Goal: Information Seeking & Learning: Understand process/instructions

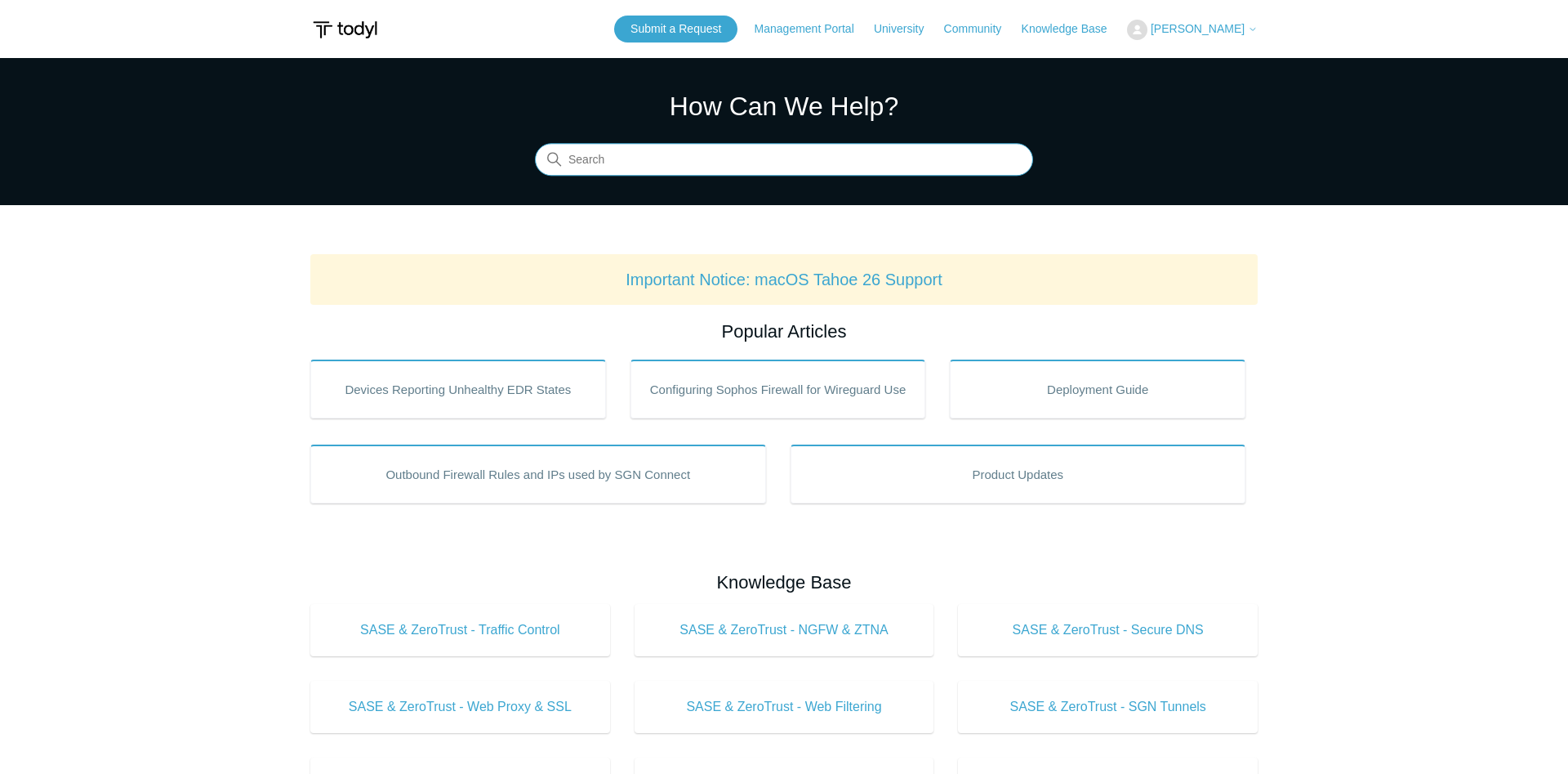
click at [820, 154] on input "Search" at bounding box center [784, 160] width 498 height 33
type input "mac"
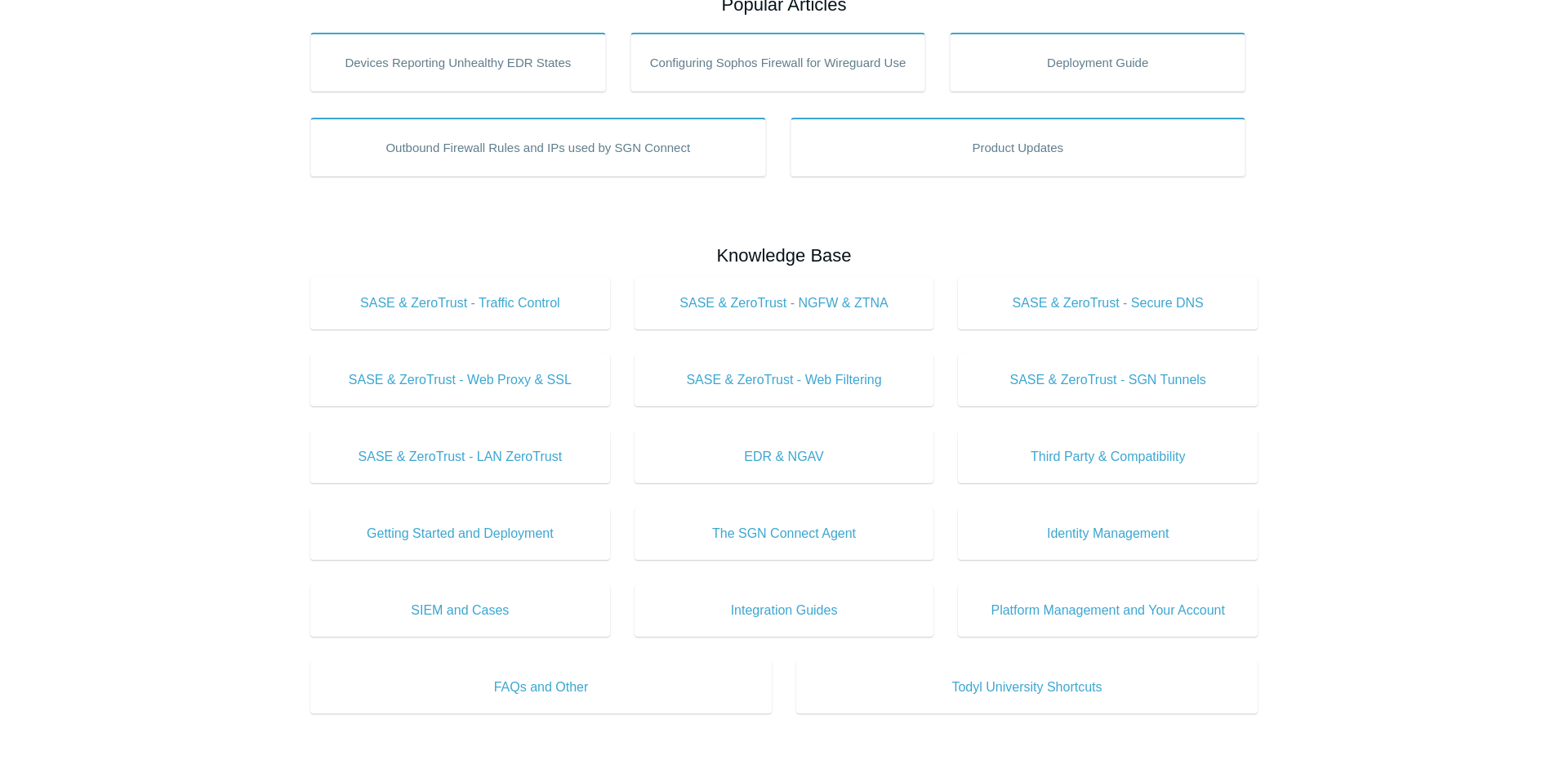
scroll to position [329, 0]
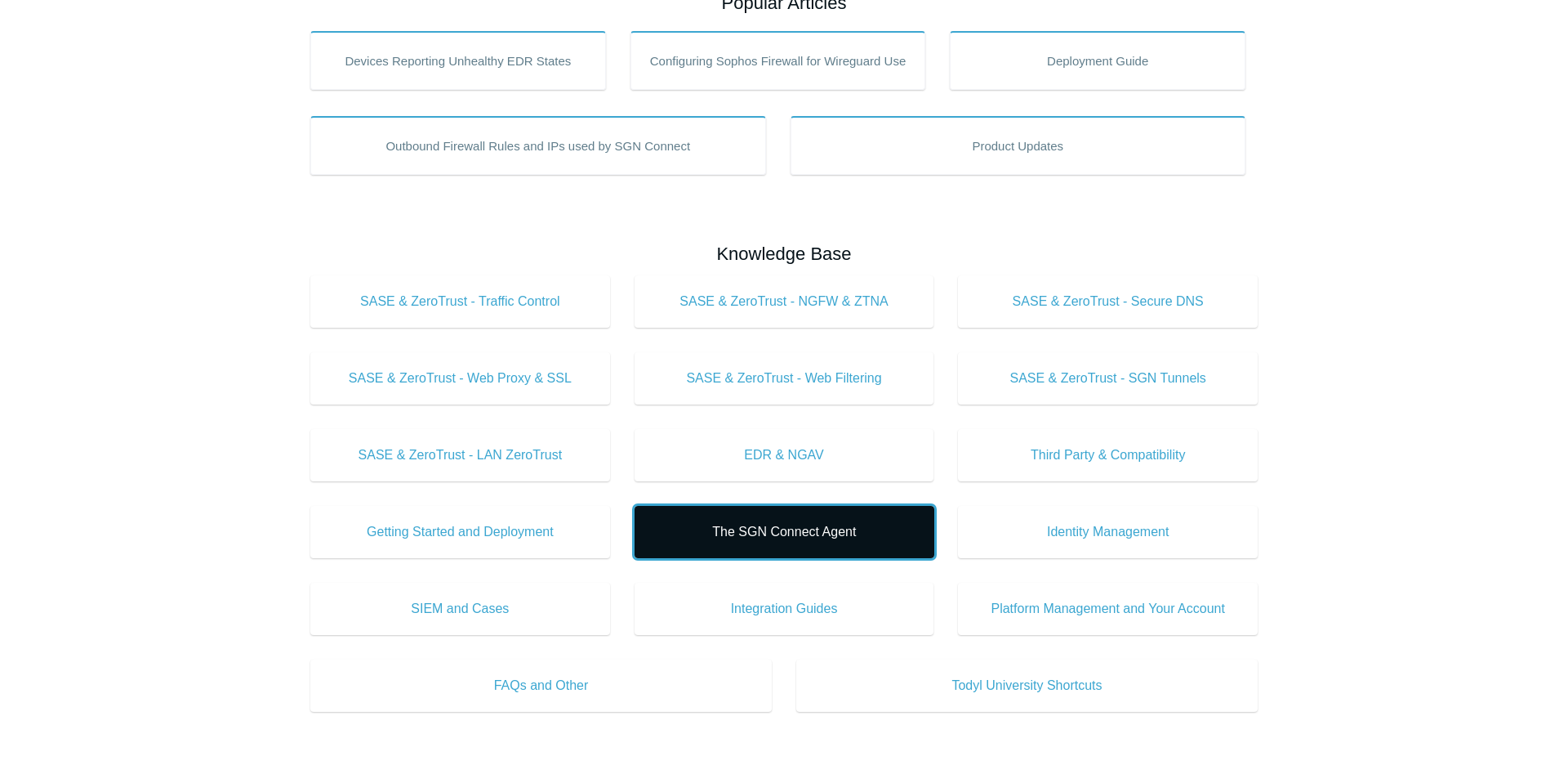
click at [742, 537] on span "The SGN Connect Agent" at bounding box center [785, 531] width 250 height 19
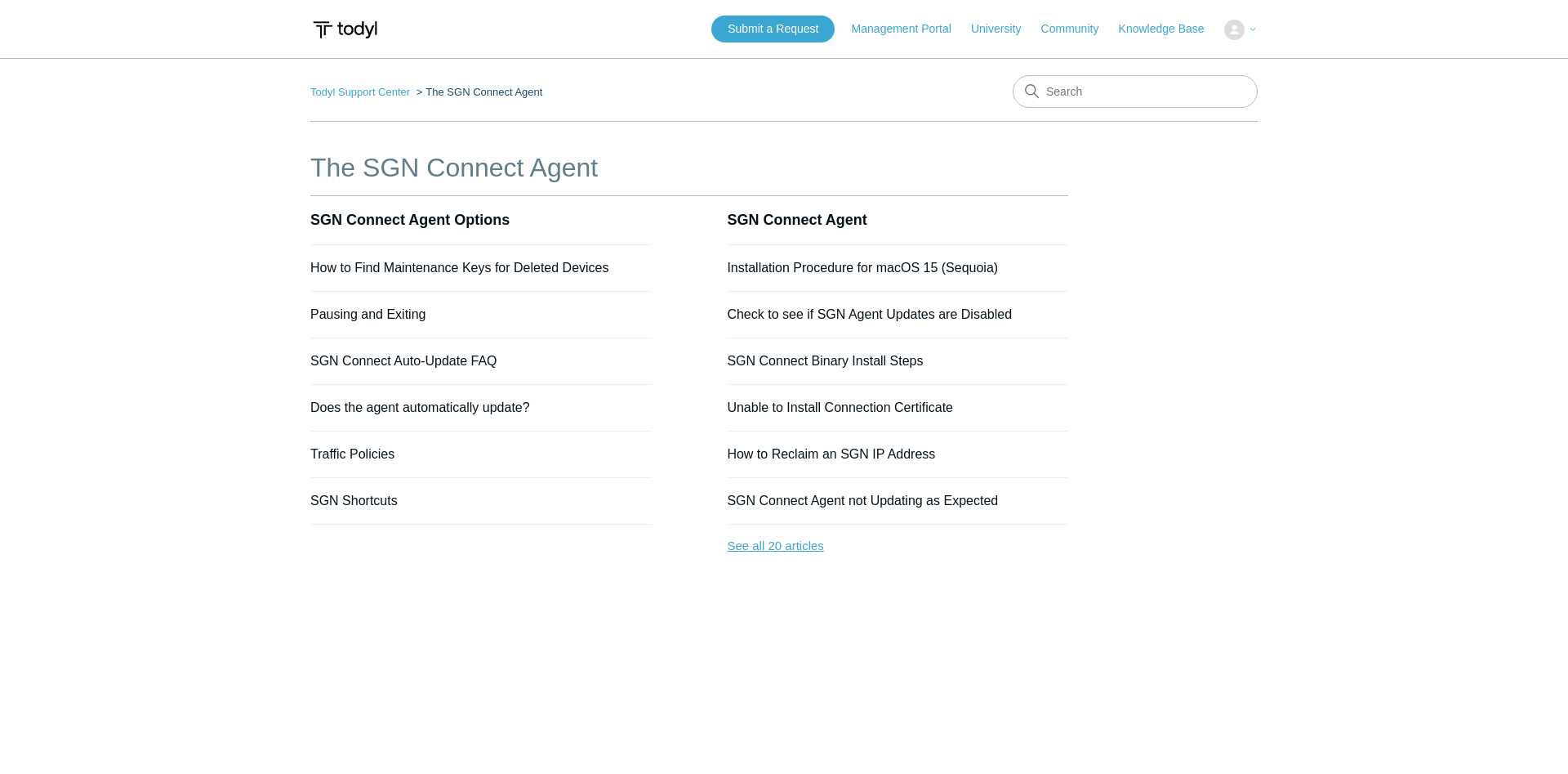
click at [776, 545] on link "See all 20 articles" at bounding box center [897, 546] width 341 height 44
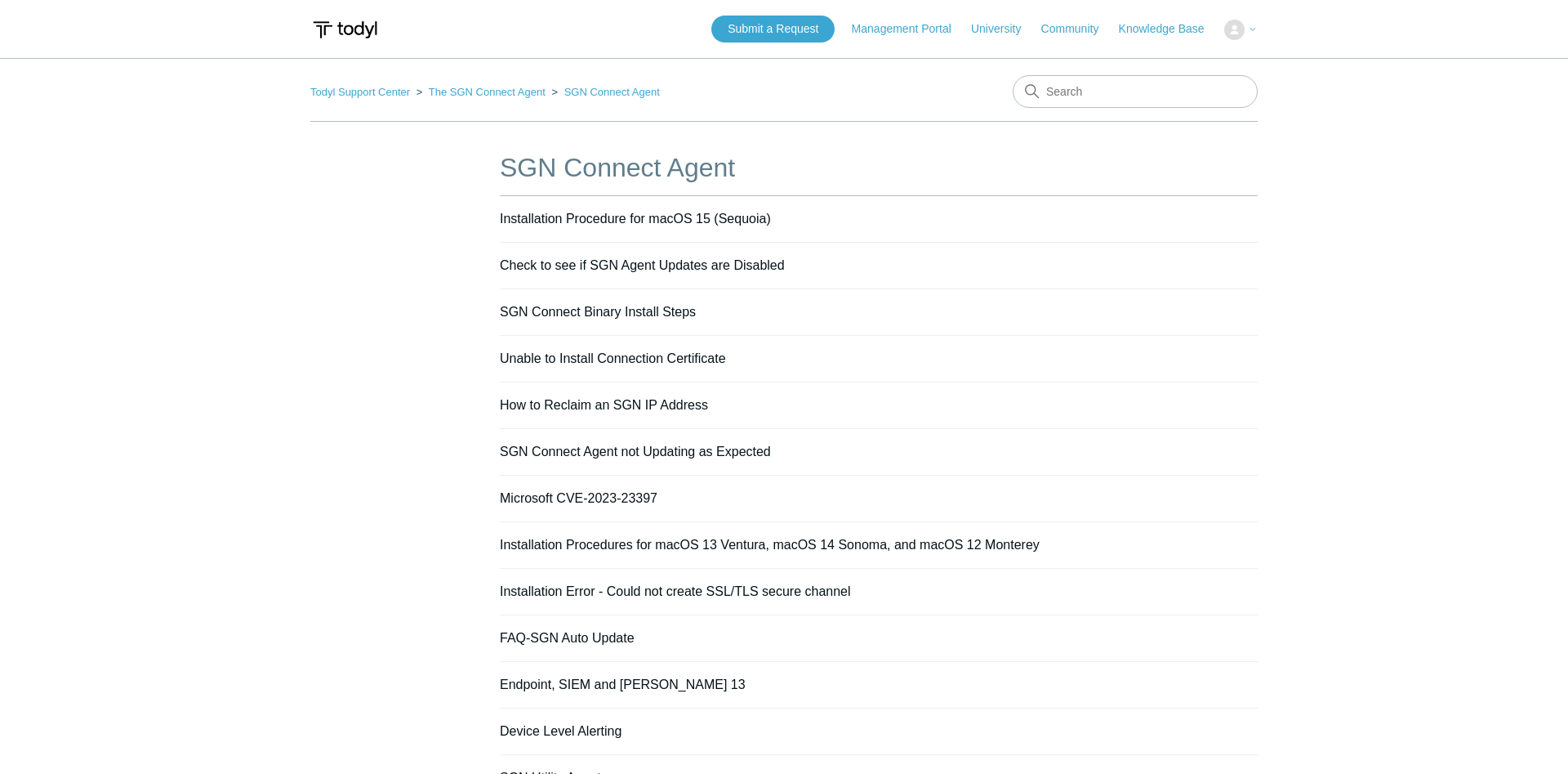
scroll to position [467, 0]
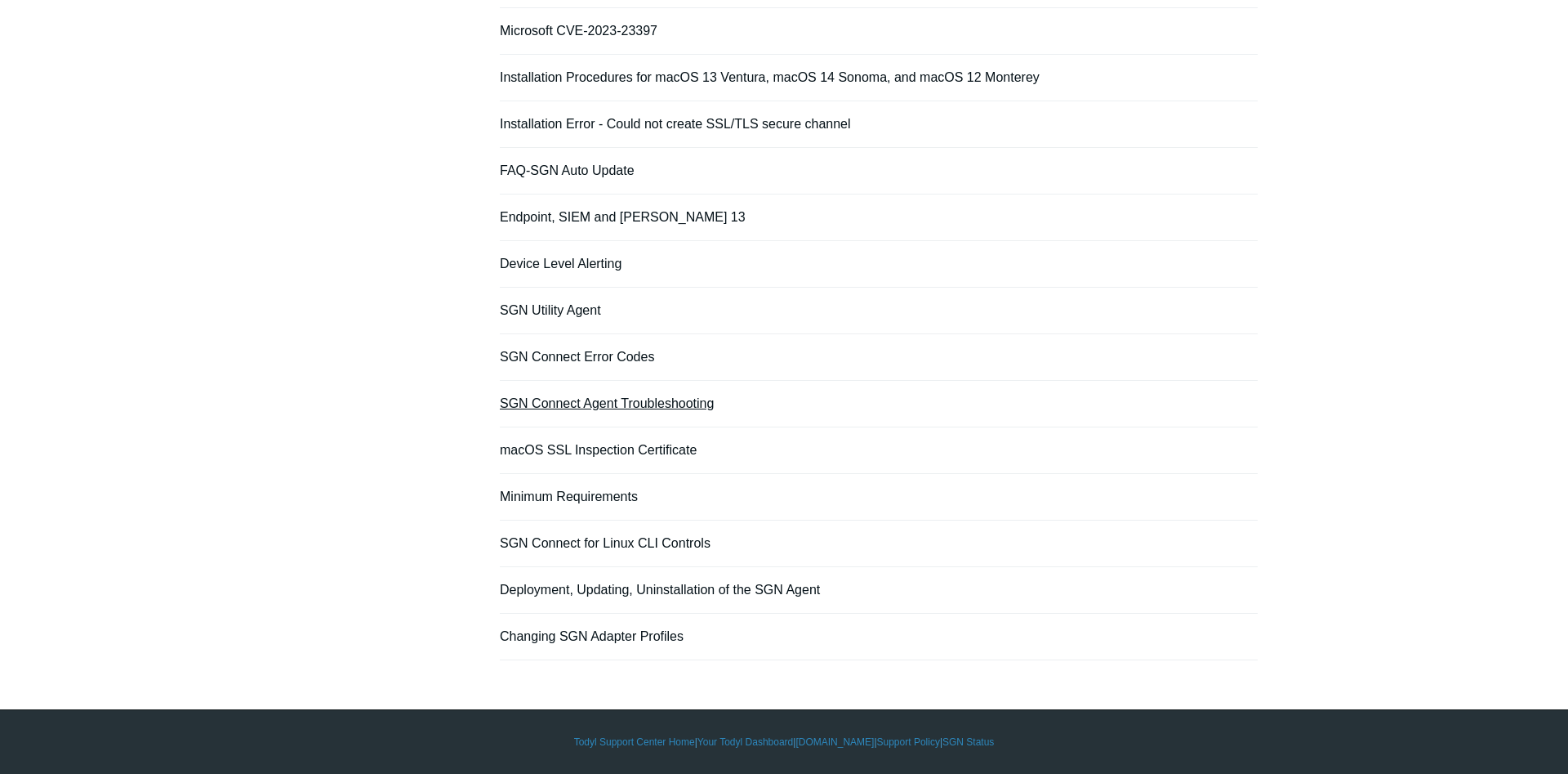
click at [662, 402] on link "SGN Connect Agent Troubleshooting" at bounding box center [607, 403] width 214 height 14
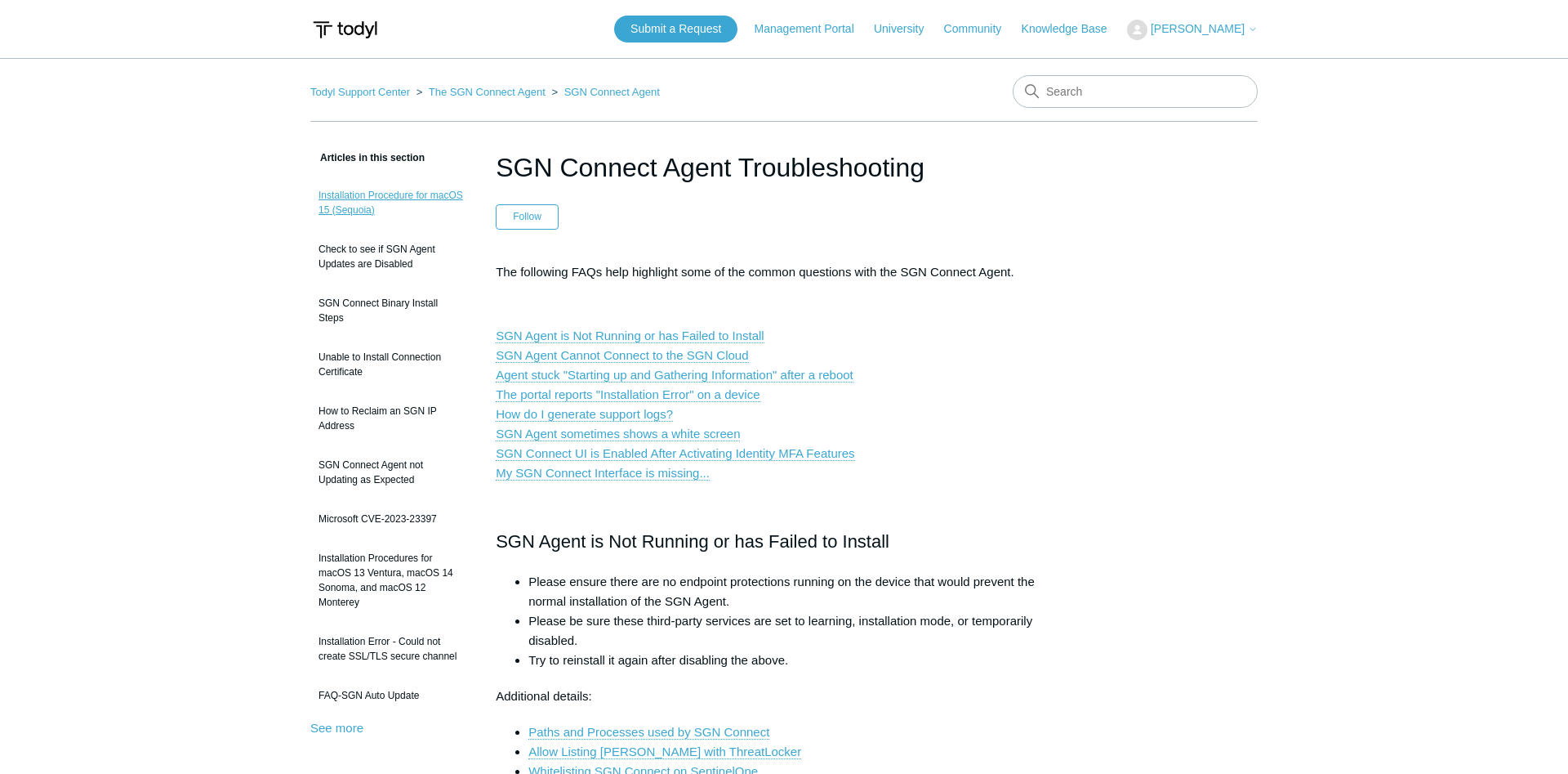
click at [355, 199] on link "Installation Procedure for macOS 15 (Sequoia)" at bounding box center [391, 203] width 161 height 45
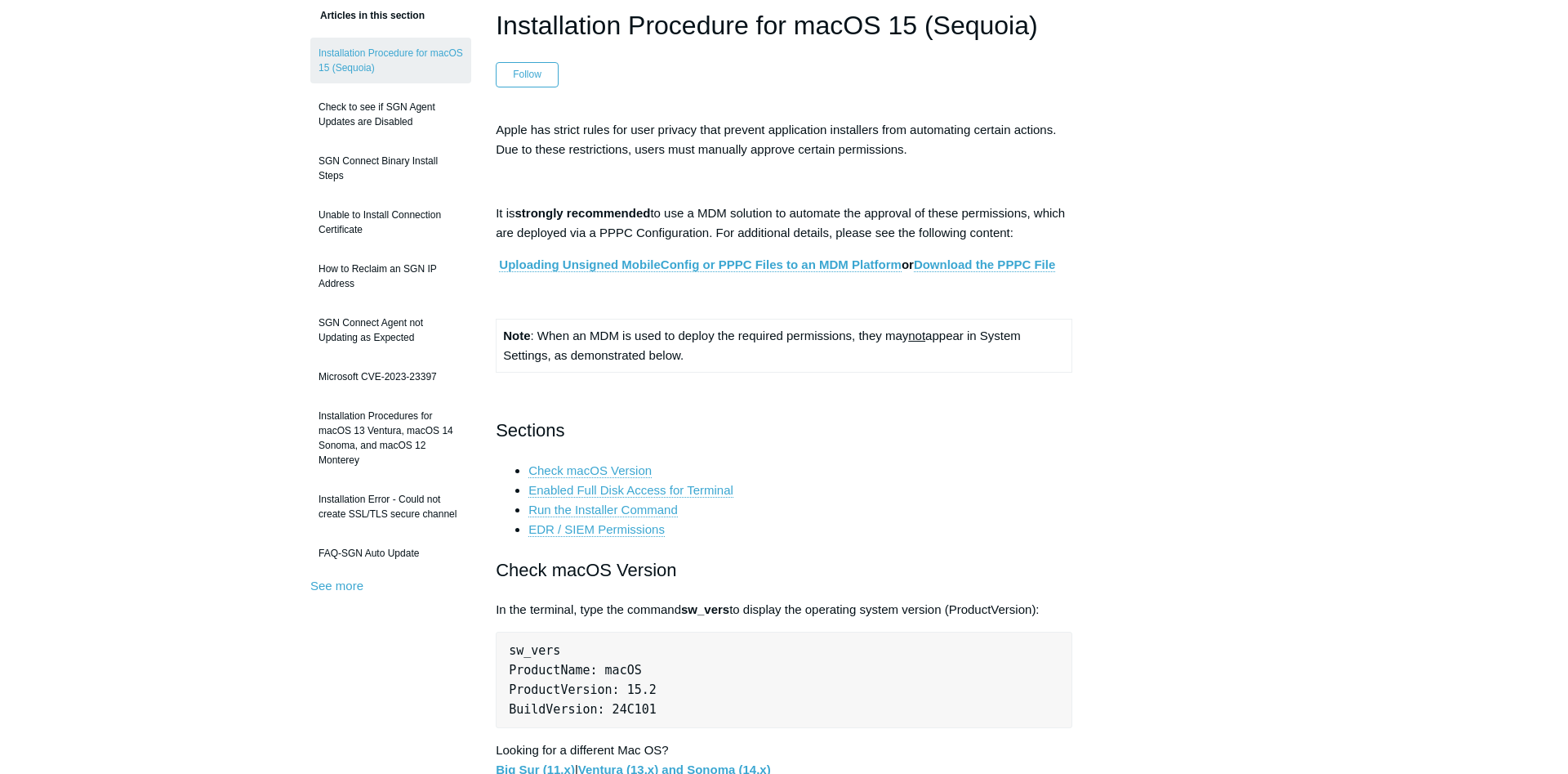
scroll to position [106, 0]
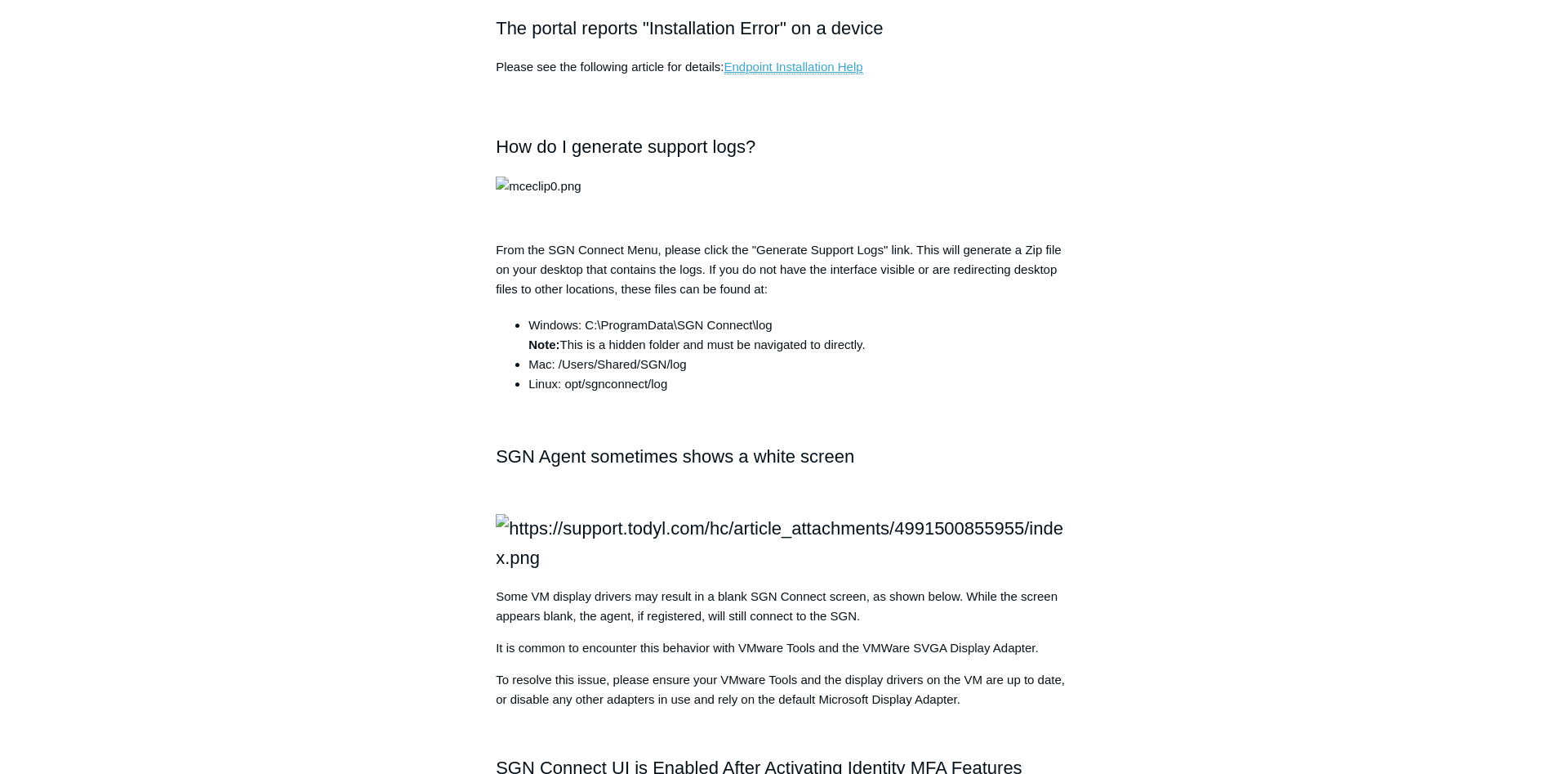
scroll to position [269, 0]
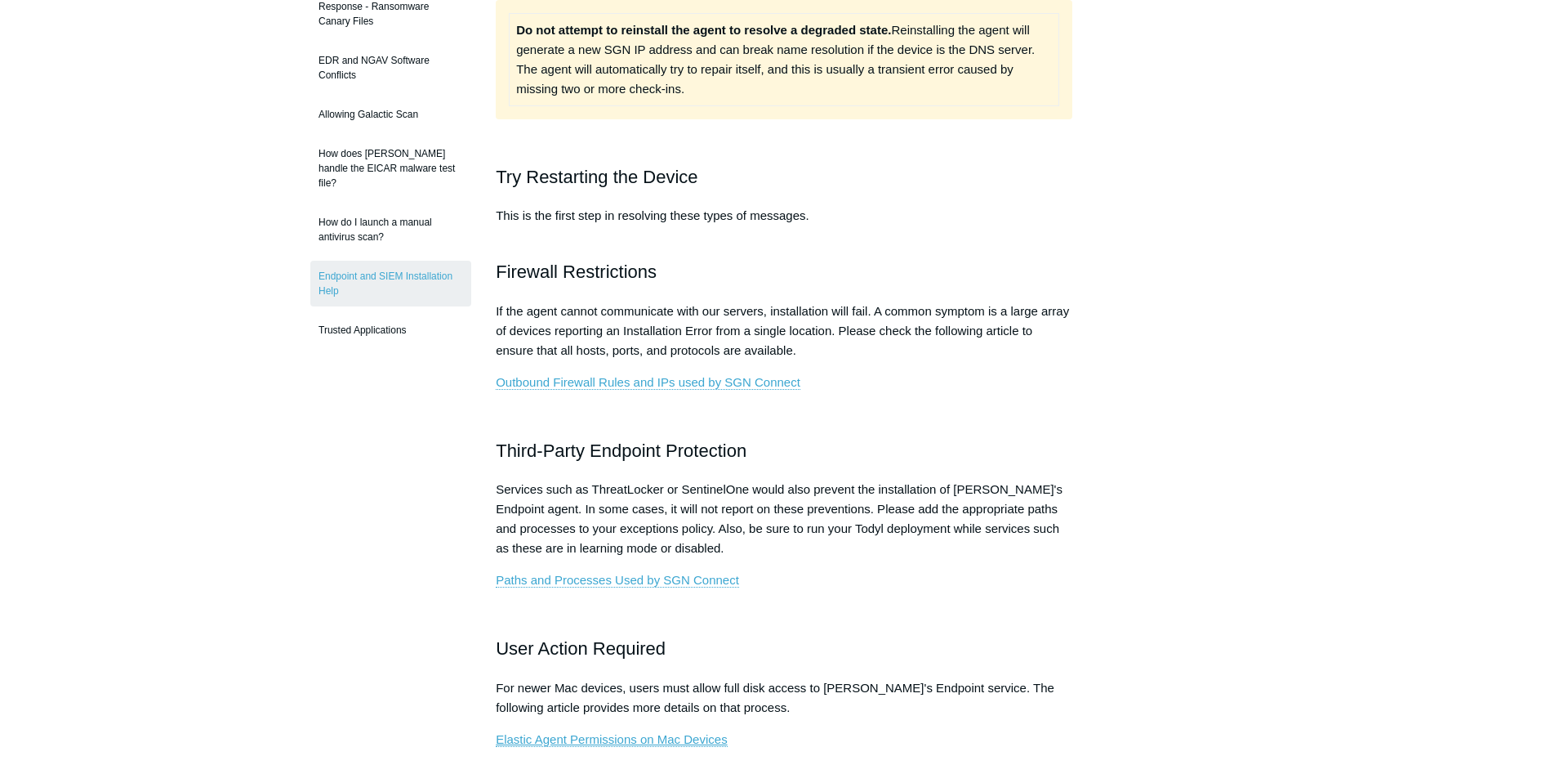
scroll to position [186, 0]
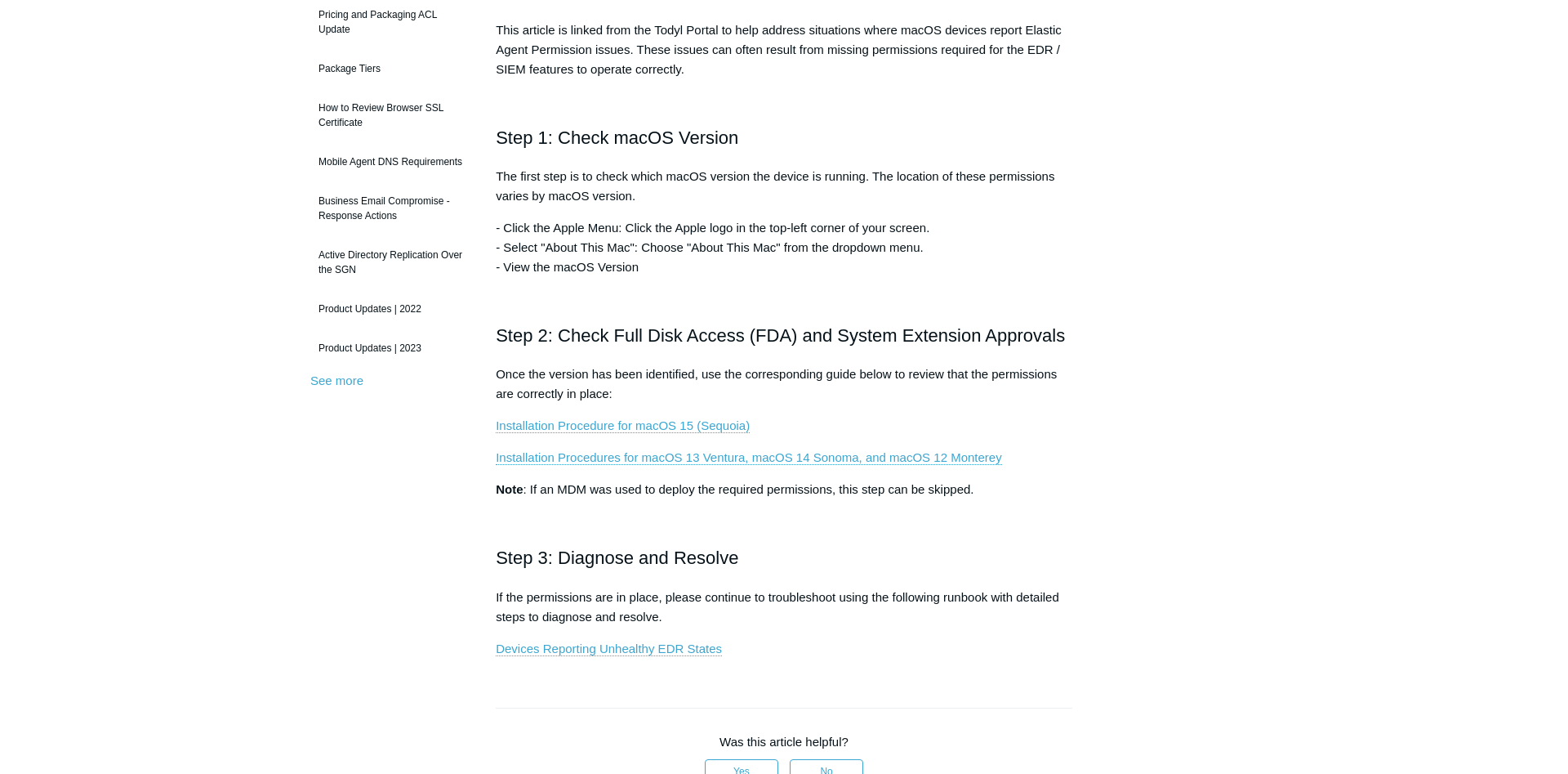
scroll to position [362, 0]
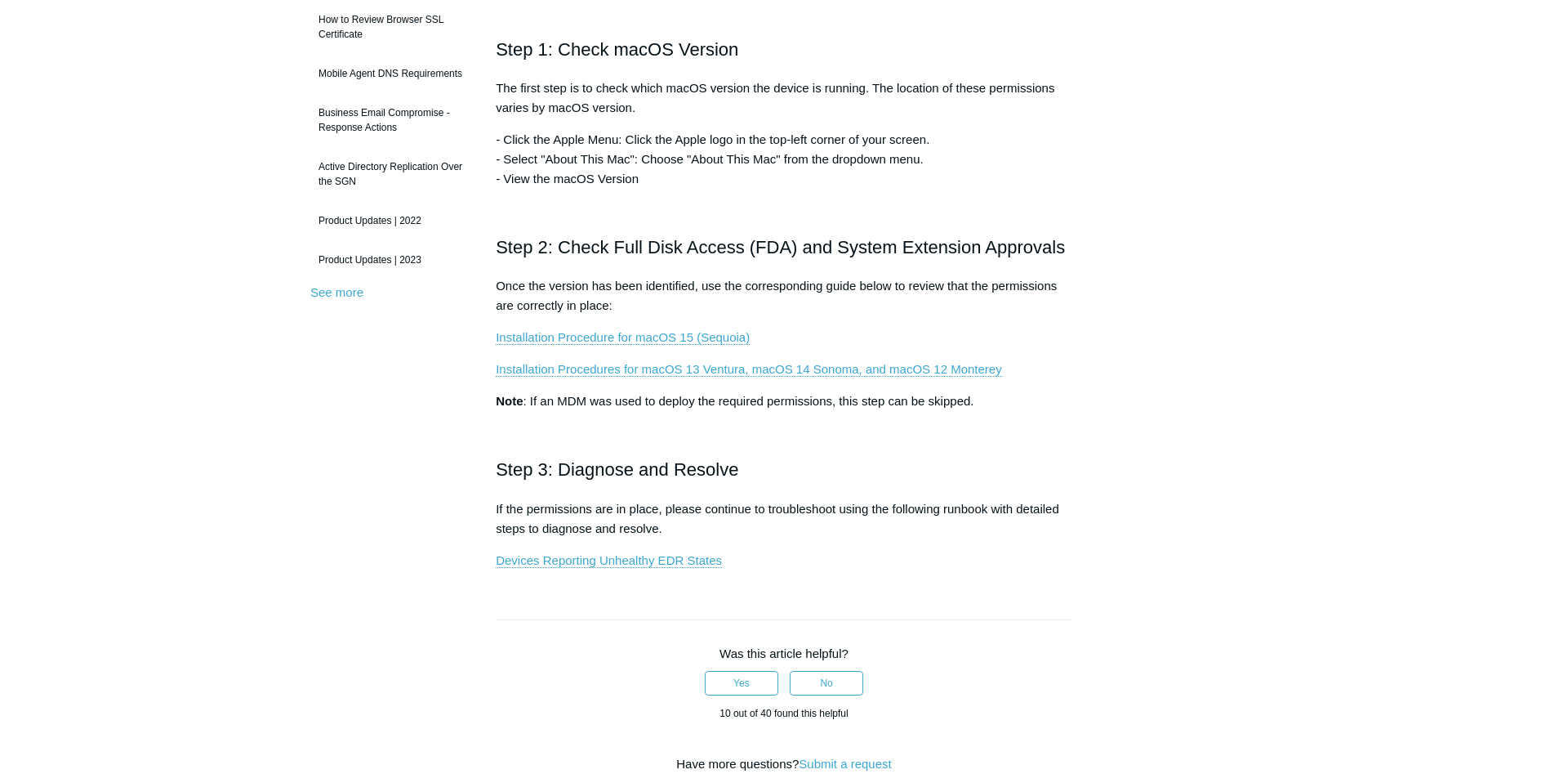
click at [1159, 385] on div "Articles in this section Product Updates Security Assessments User Guide Pricin…" at bounding box center [784, 474] width 948 height 1377
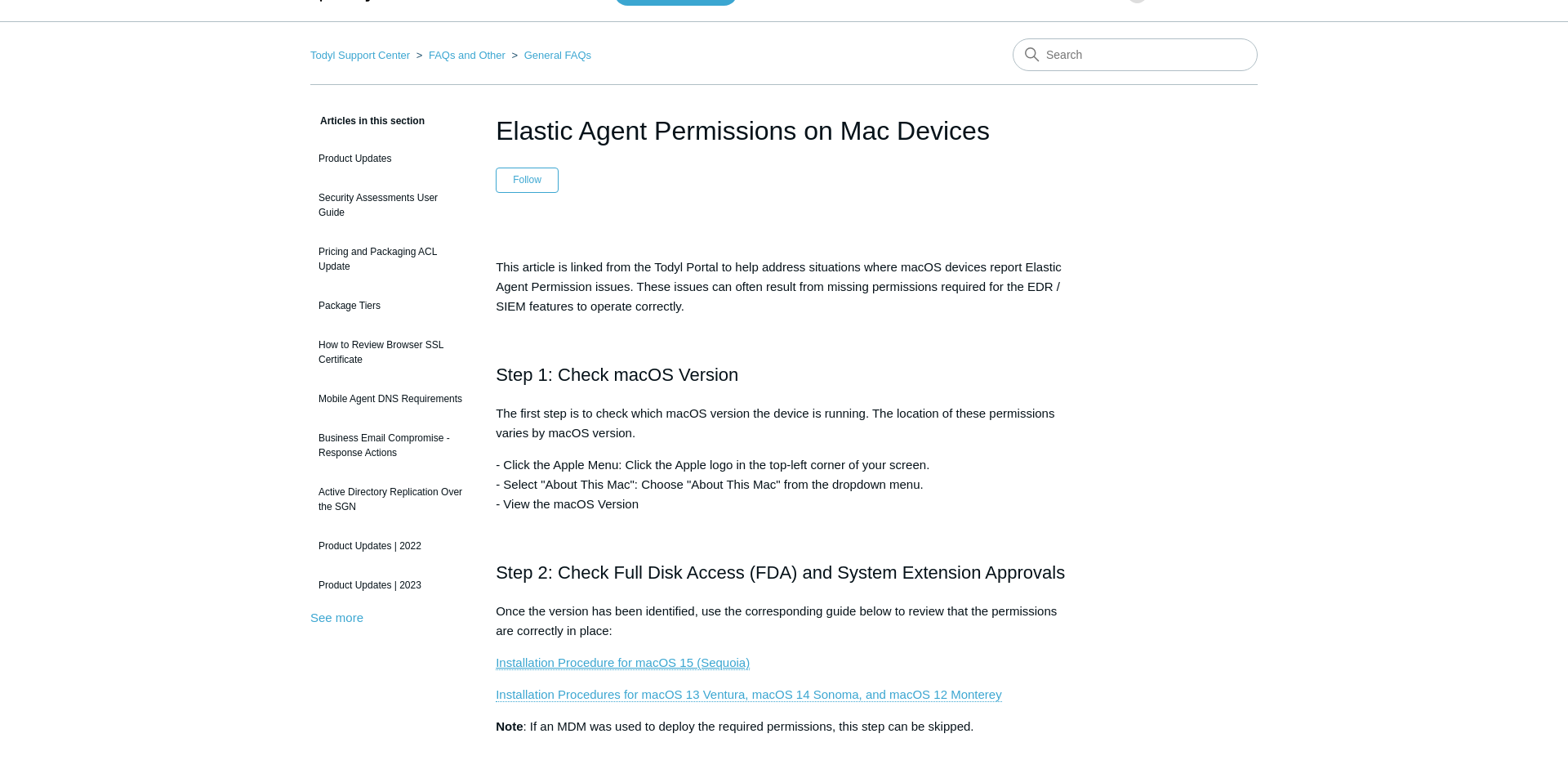
scroll to position [0, 0]
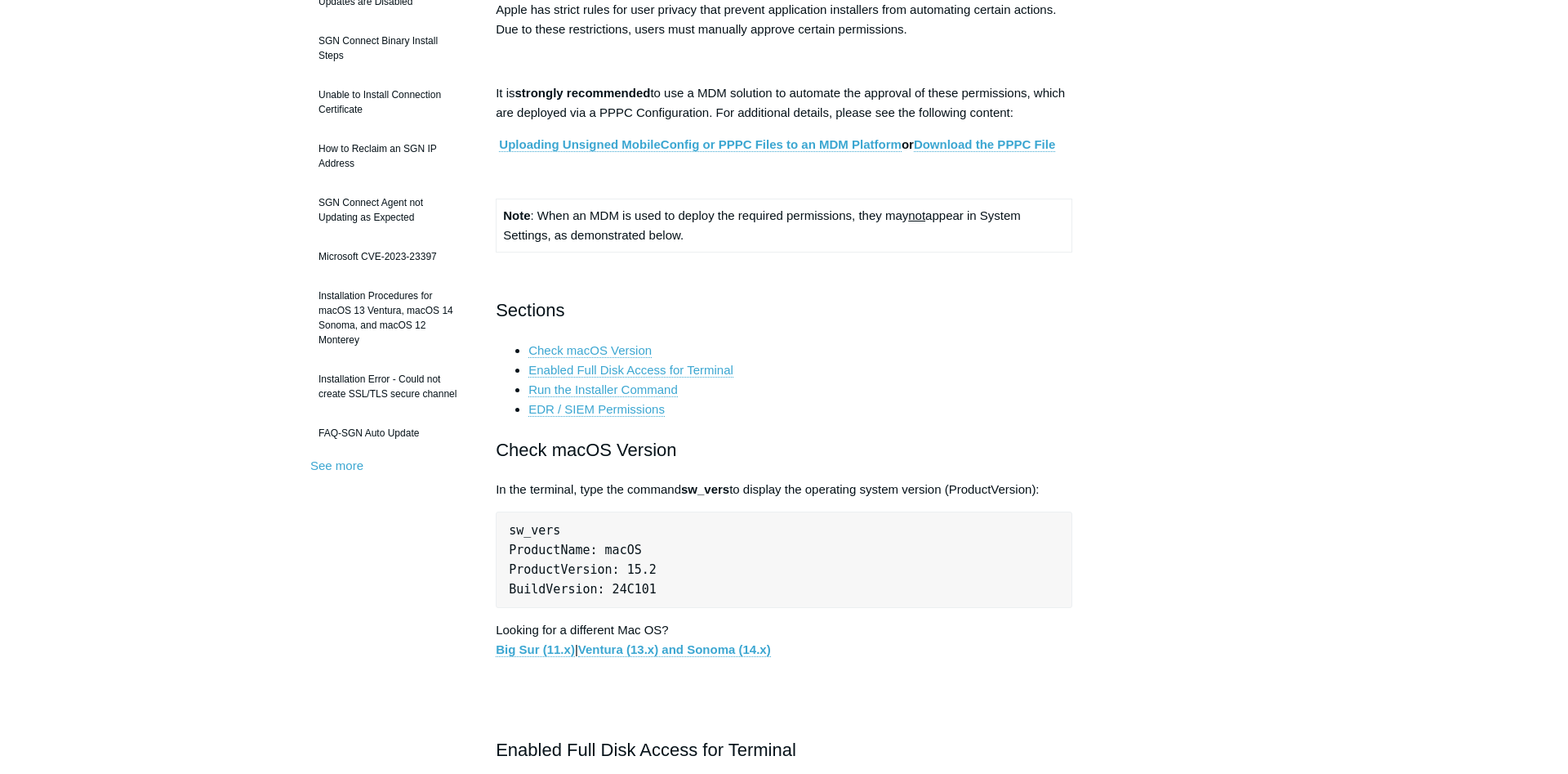
scroll to position [249, 0]
